Goal: Information Seeking & Learning: Learn about a topic

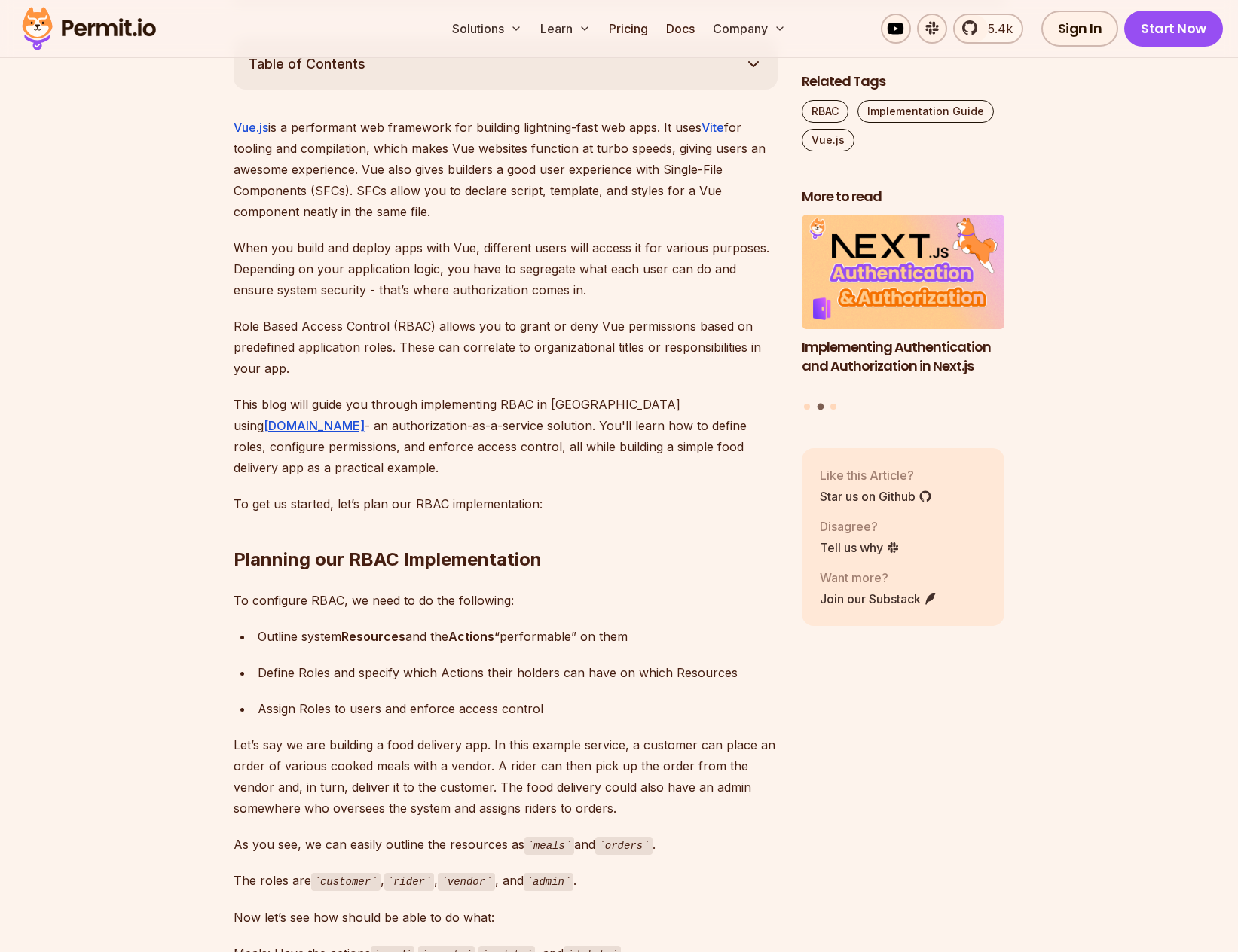
scroll to position [1130, 0]
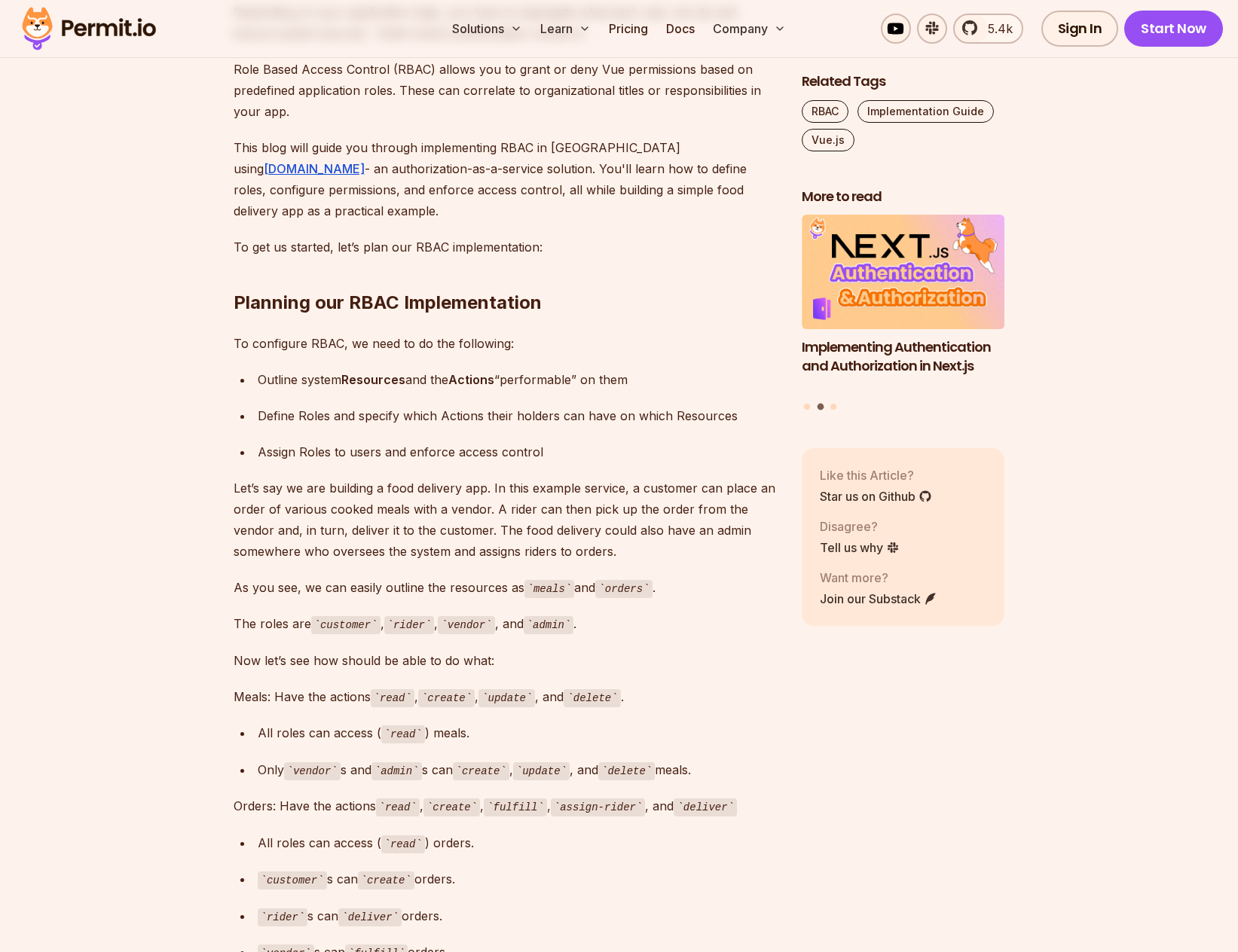
drag, startPoint x: 122, startPoint y: 31, endPoint x: 364, endPoint y: 94, distance: 250.1
click at [122, 31] on img at bounding box center [89, 29] width 148 height 51
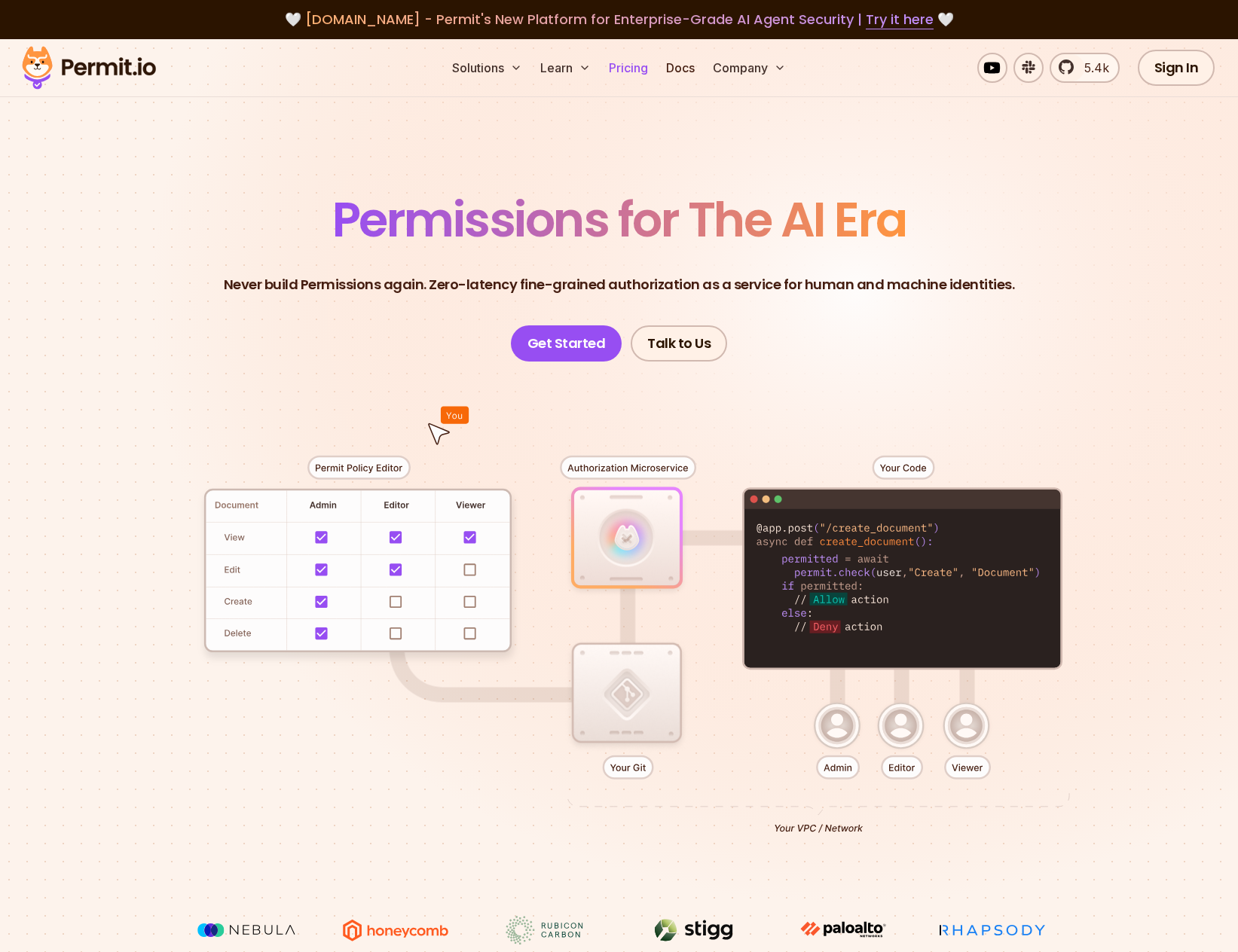
click at [632, 63] on link "Pricing" at bounding box center [628, 68] width 51 height 30
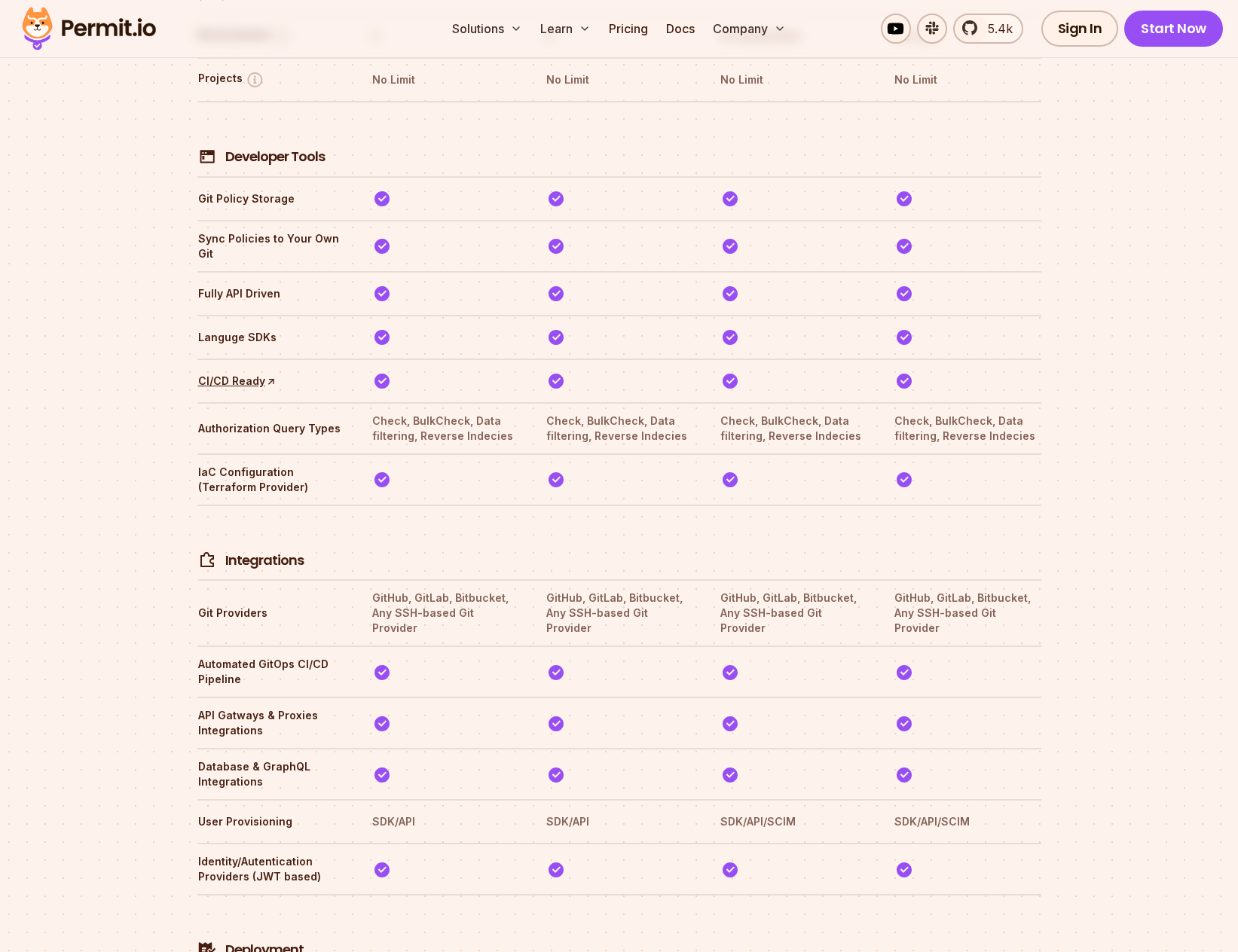
scroll to position [3108, 0]
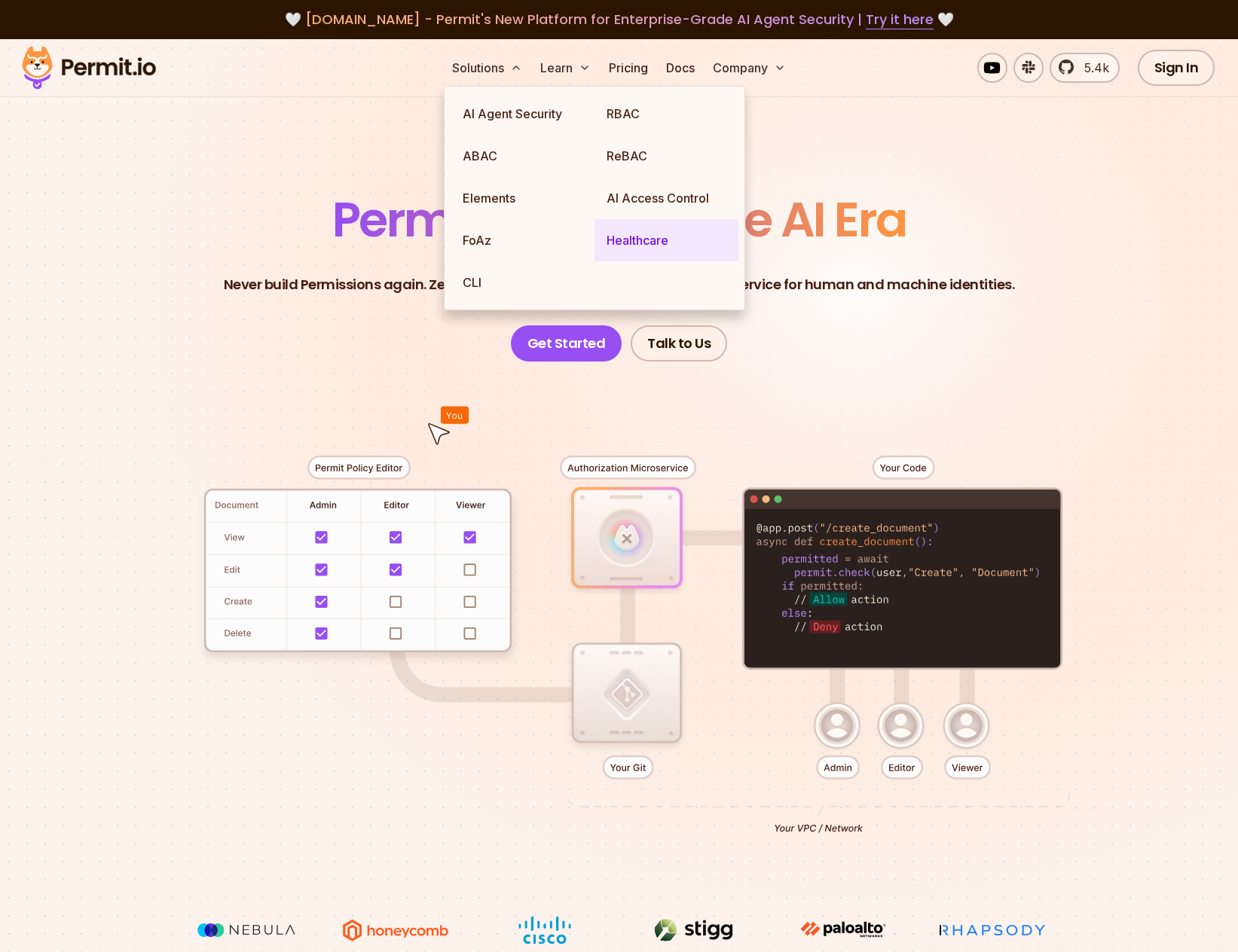
click at [689, 234] on link "Healthcare" at bounding box center [667, 240] width 144 height 42
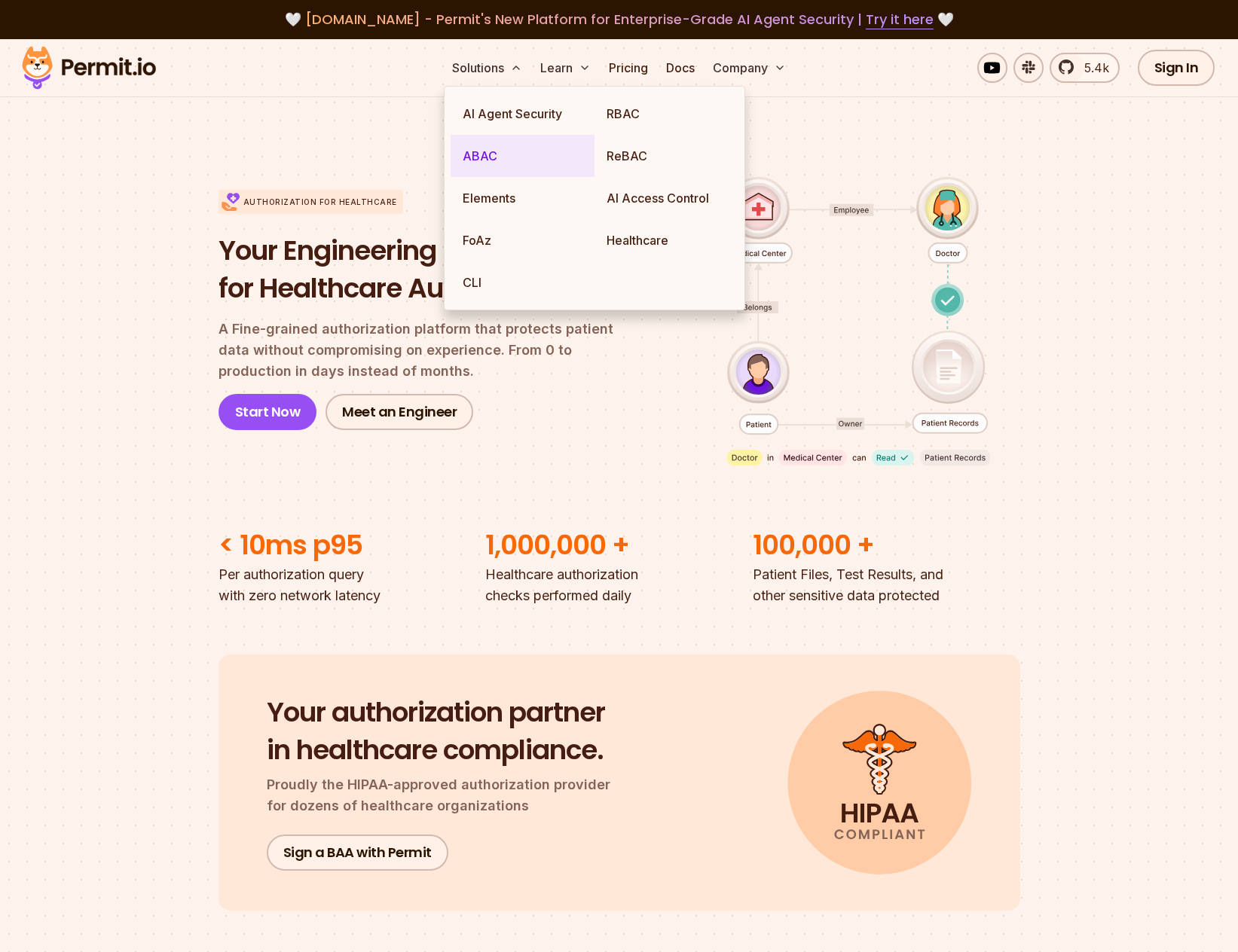
click at [487, 170] on link "ABAC" at bounding box center [523, 156] width 144 height 42
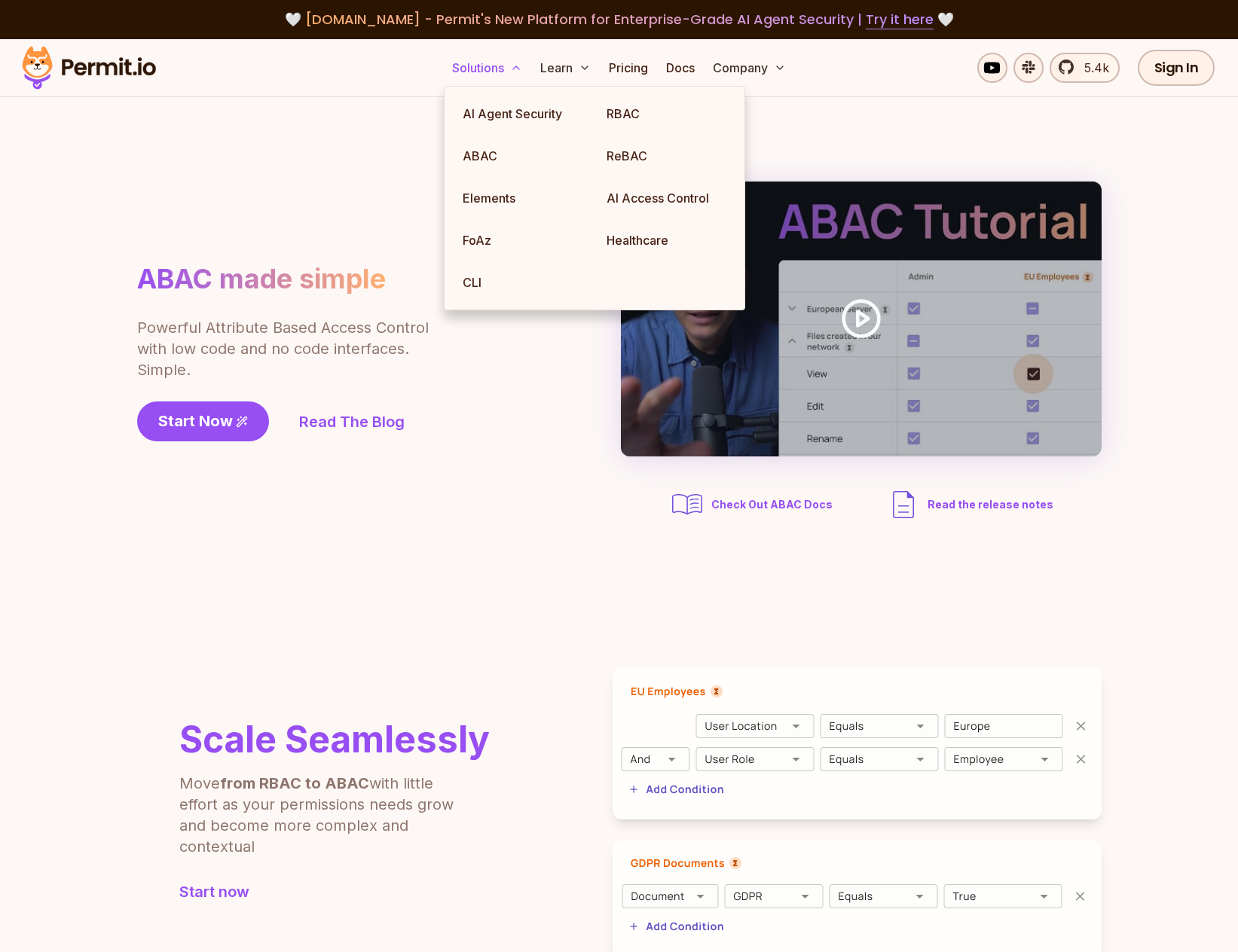
click at [488, 71] on button "Solutions" at bounding box center [487, 68] width 82 height 30
click at [651, 119] on link "RBAC" at bounding box center [667, 113] width 144 height 42
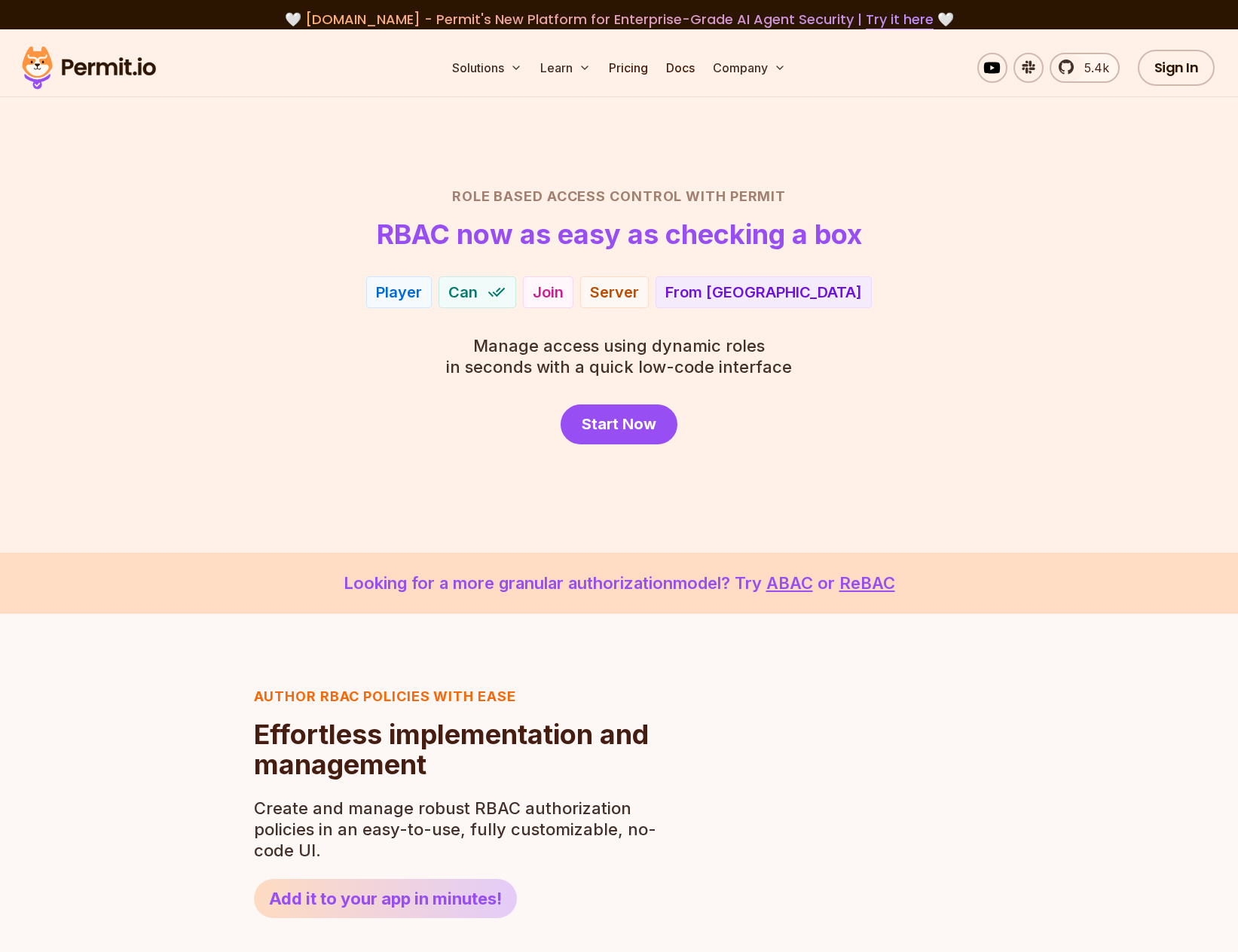
click at [281, 369] on div "Role Based Access Control with Permit RBAC now as easy as checking a box Player…" at bounding box center [619, 315] width 1054 height 258
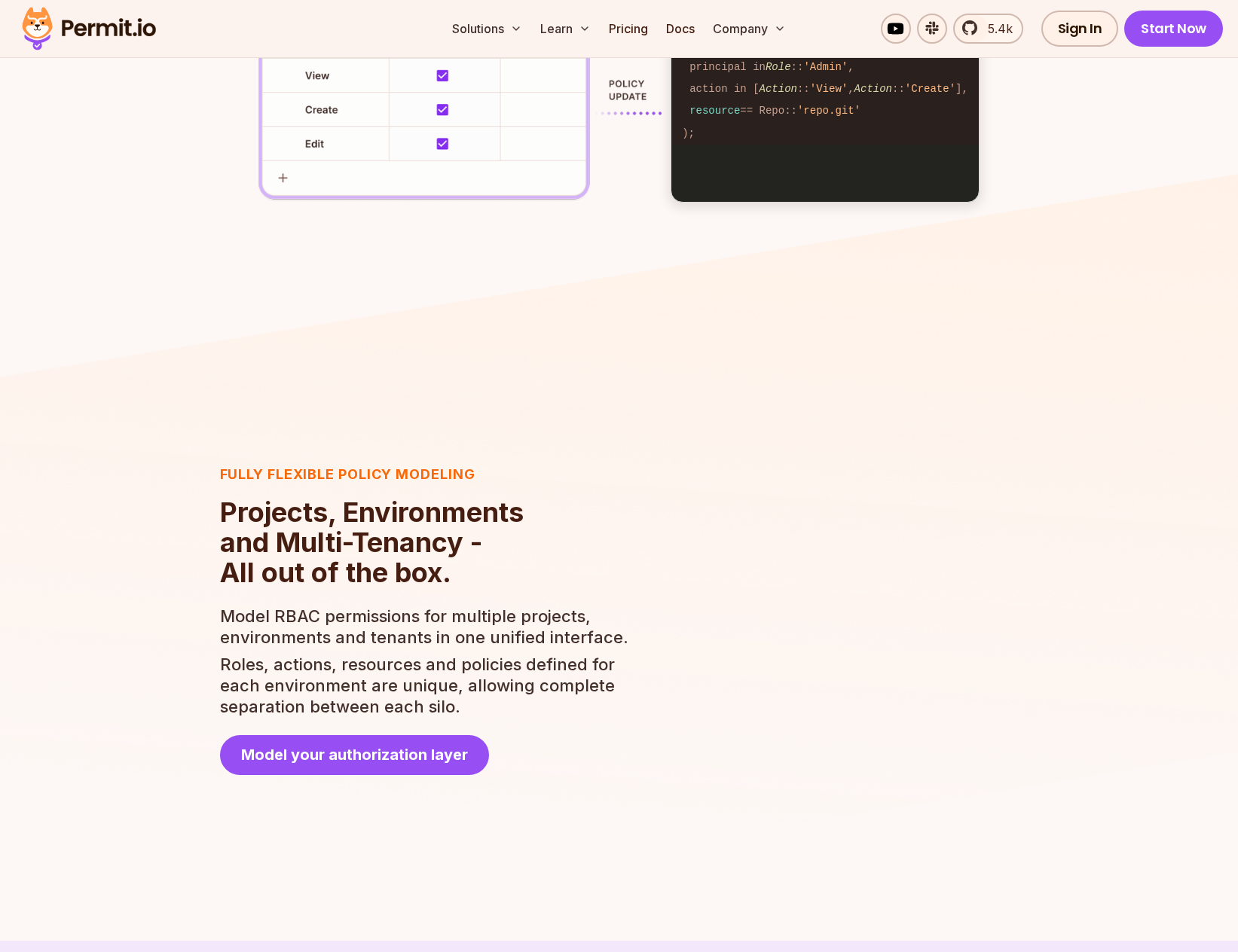
scroll to position [2712, 0]
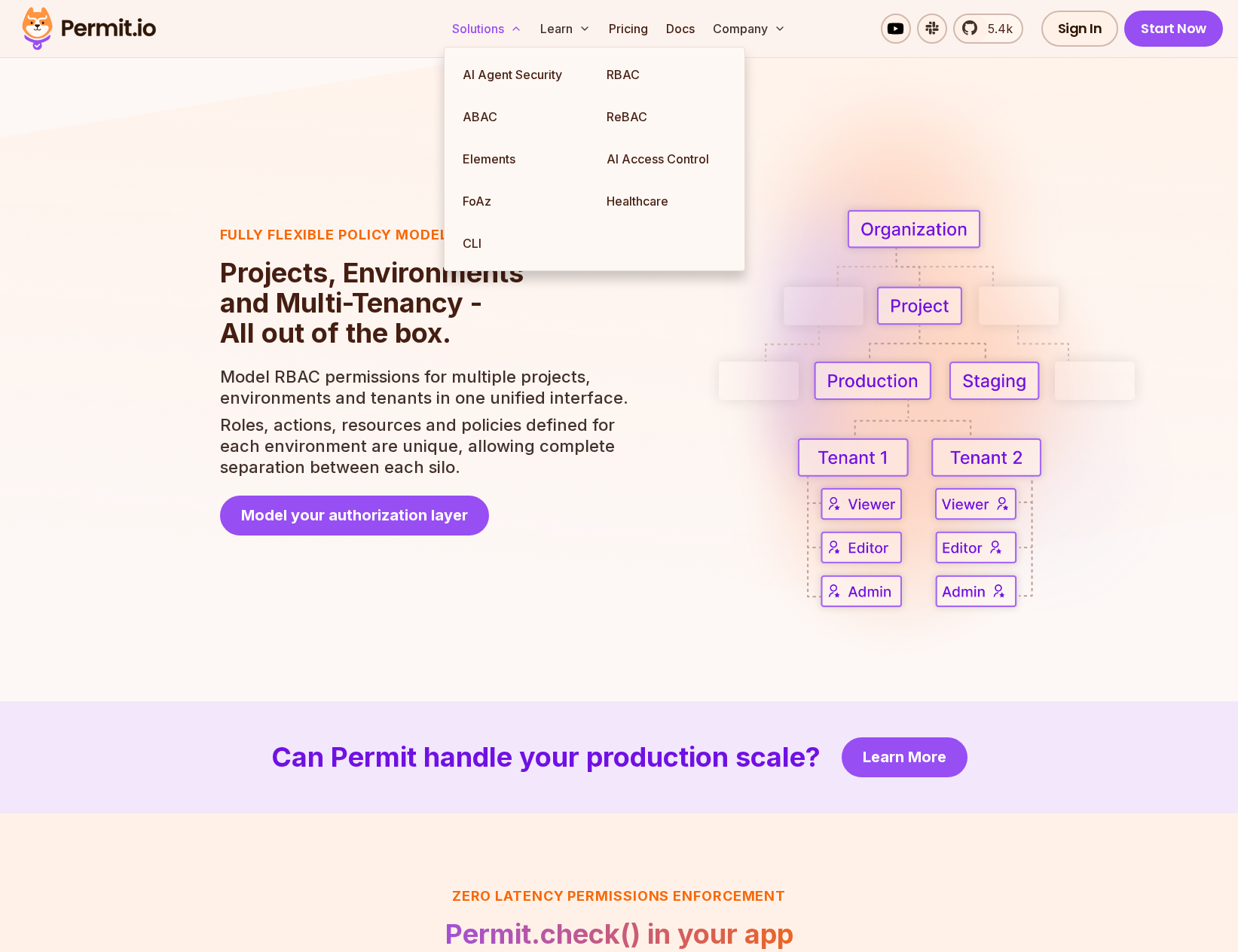
click at [492, 38] on button "Solutions" at bounding box center [487, 29] width 82 height 30
click at [494, 198] on link "FoAz" at bounding box center [523, 201] width 144 height 42
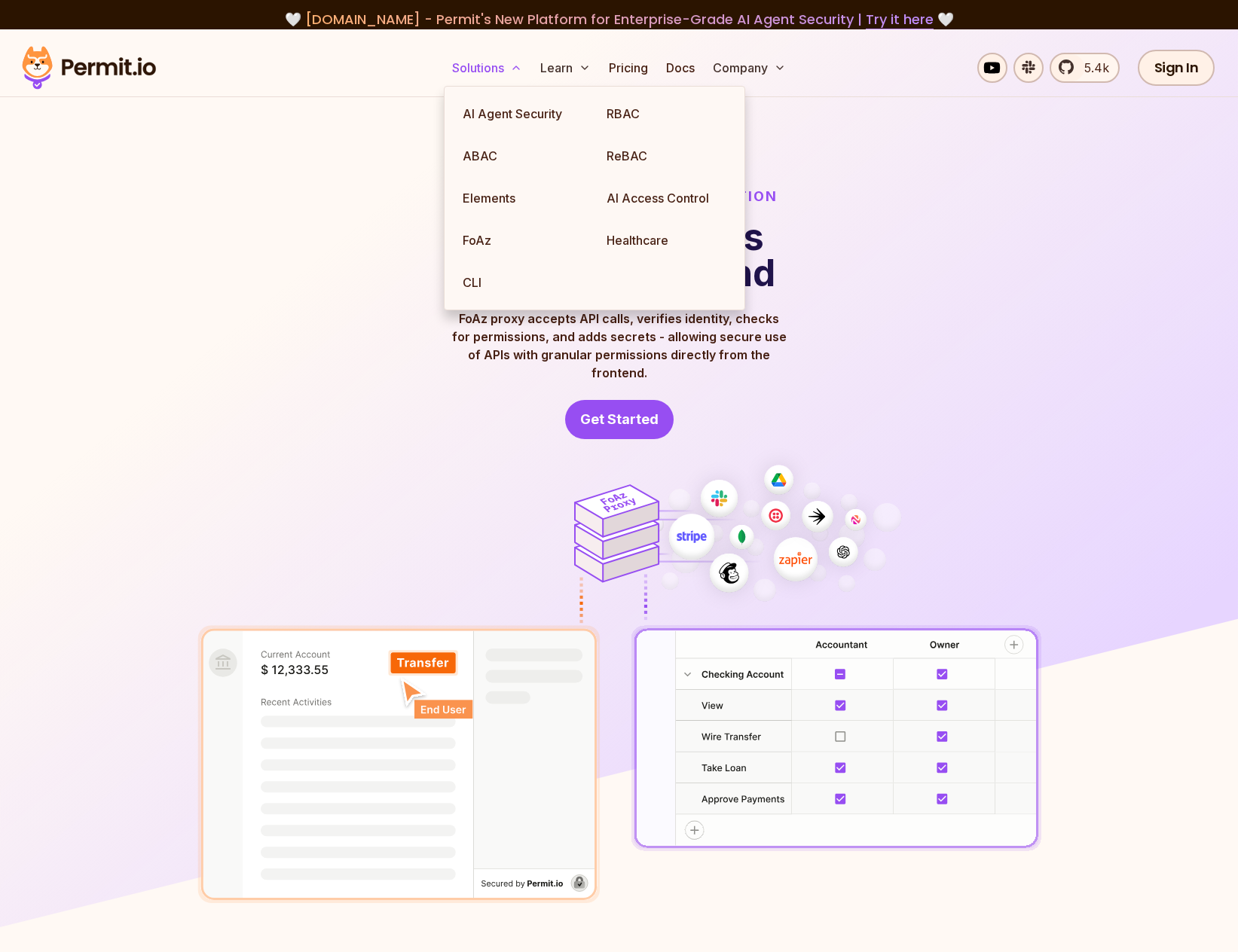
click at [492, 76] on button "Solutions" at bounding box center [487, 68] width 82 height 30
click at [517, 202] on link "Elements" at bounding box center [523, 198] width 144 height 42
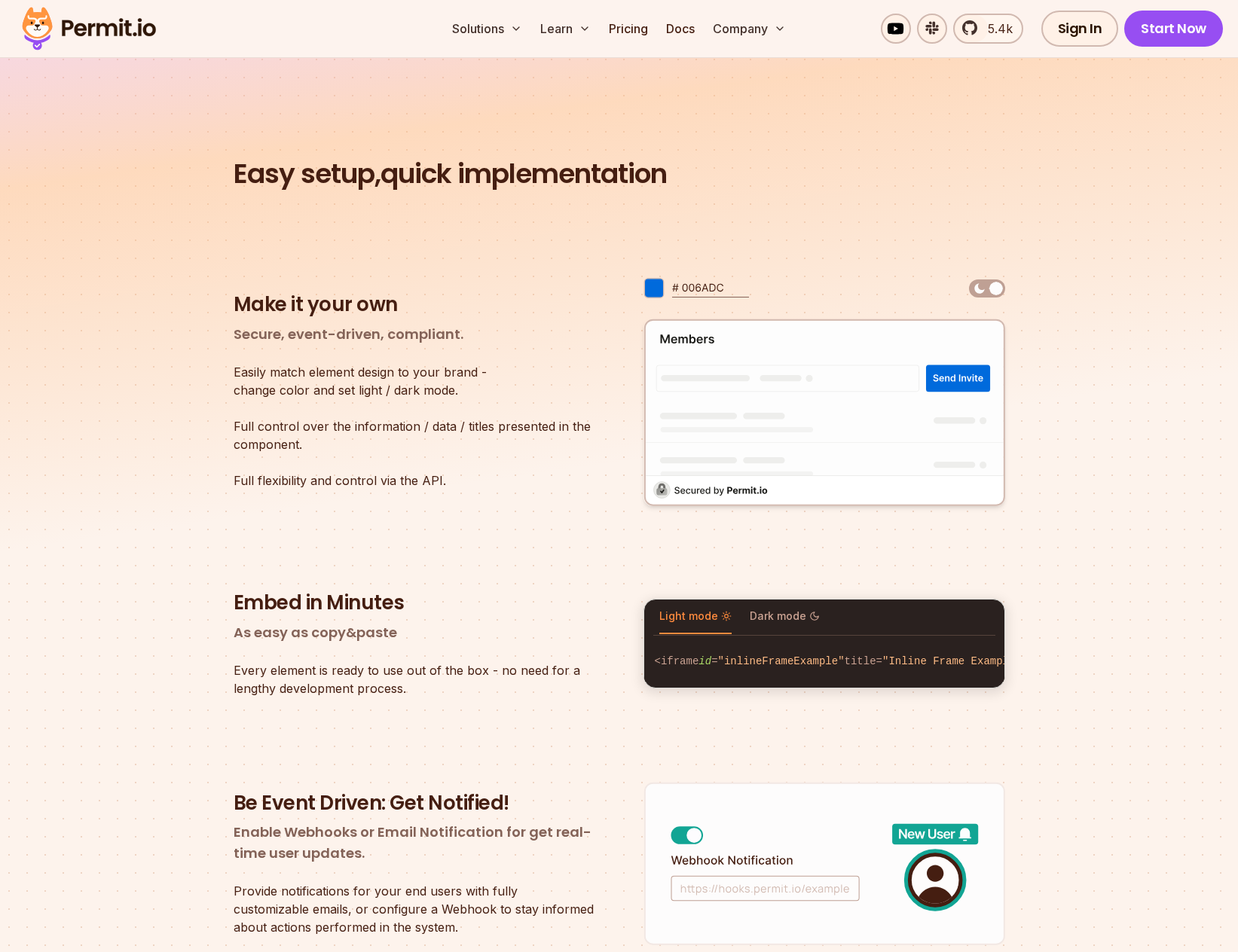
scroll to position [2185, 0]
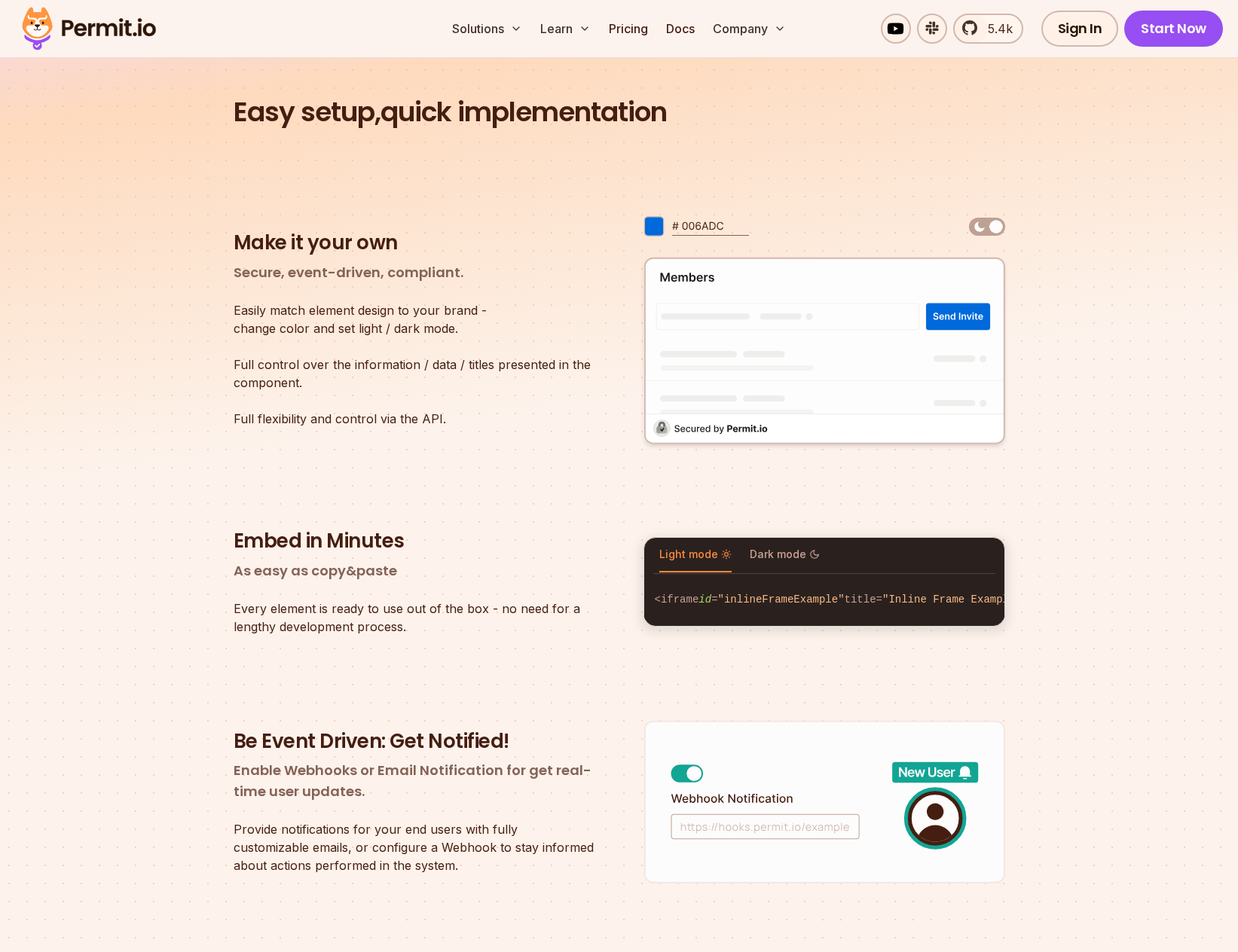
click at [990, 223] on img at bounding box center [996, 227] width 18 height 18
click at [975, 229] on img at bounding box center [986, 227] width 36 height 18
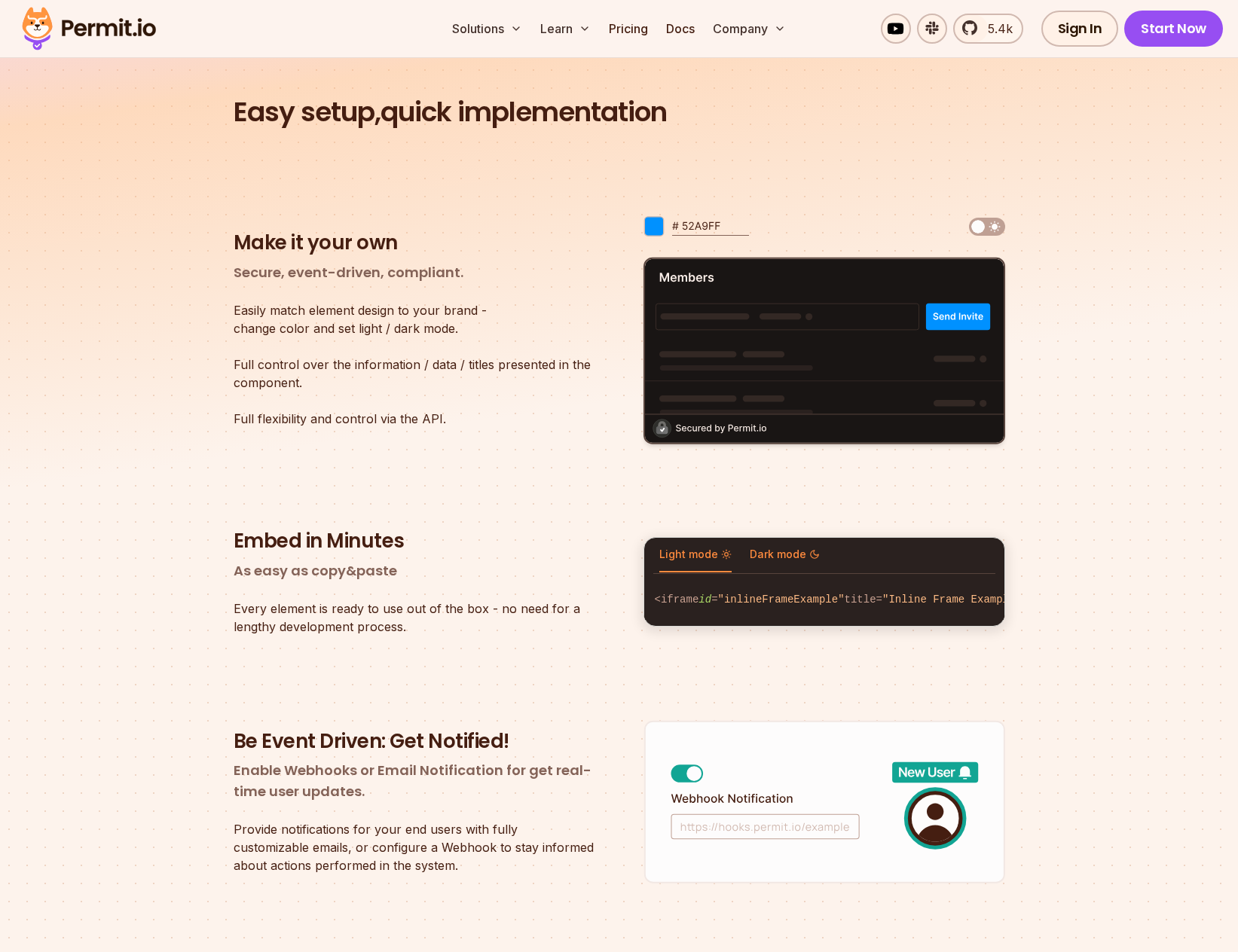
click at [788, 547] on span "Dark mode" at bounding box center [785, 554] width 70 height 15
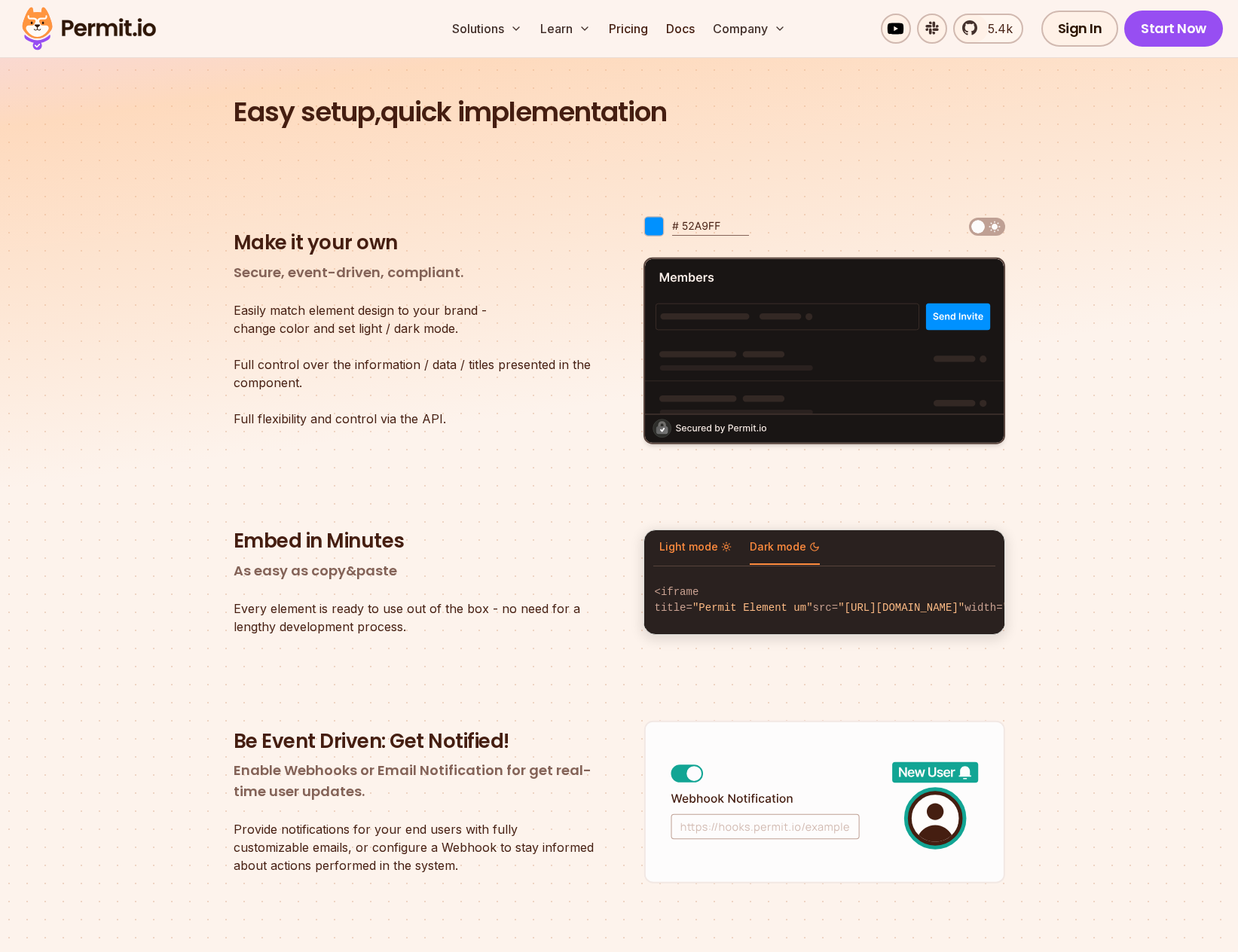
click at [684, 539] on span "Light mode" at bounding box center [695, 547] width 72 height 15
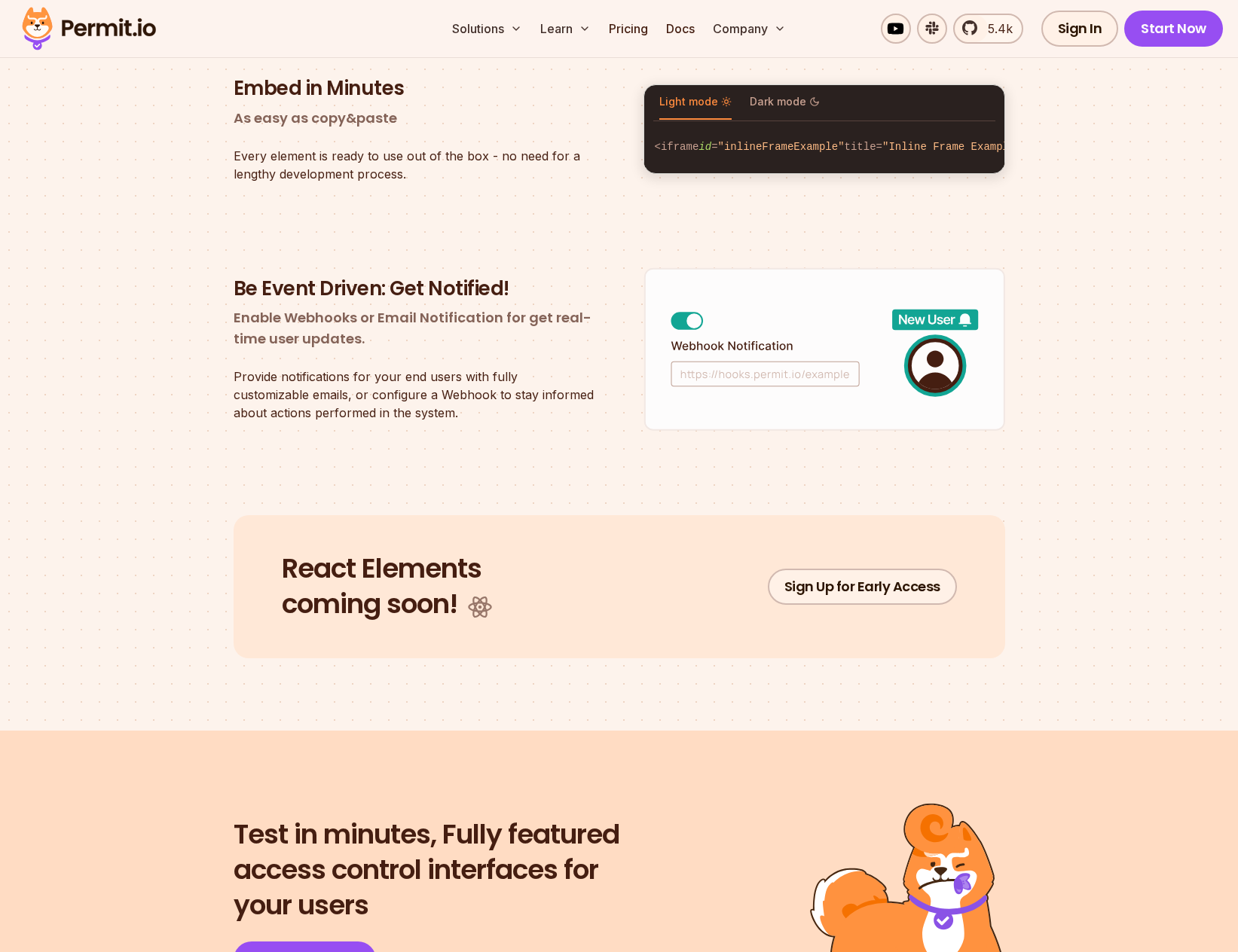
scroll to position [2411, 0]
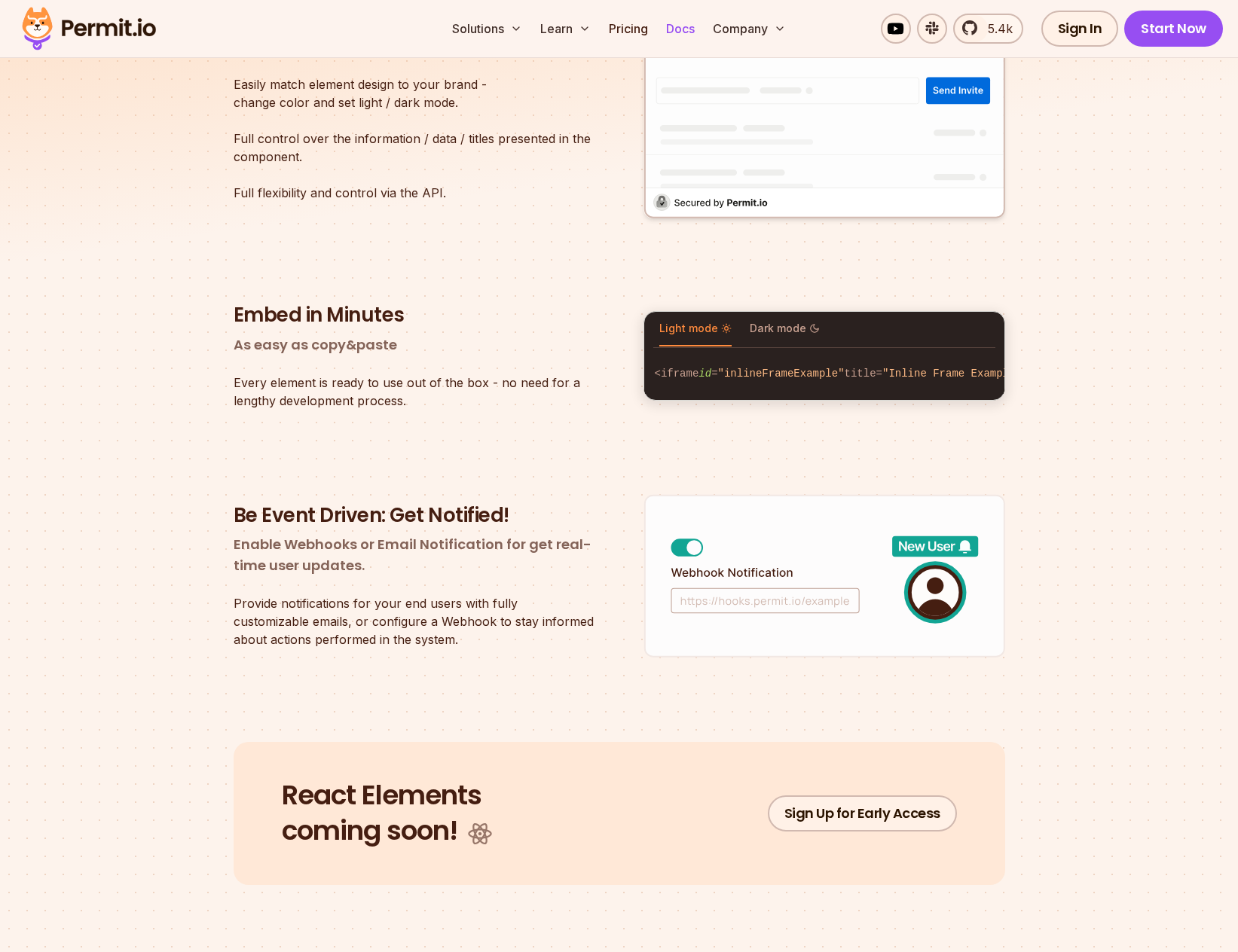
click at [677, 34] on link "Docs" at bounding box center [680, 29] width 41 height 30
